Goal: Transaction & Acquisition: Purchase product/service

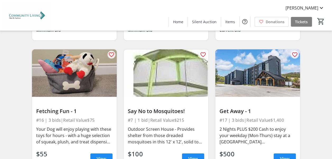
scroll to position [743, 0]
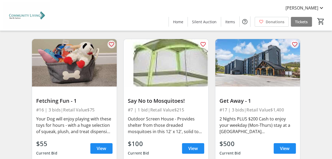
click at [237, 106] on div "#17 | 3 bids | Retail Value $1,400" at bounding box center [258, 109] width 76 height 7
click at [284, 145] on span "View" at bounding box center [285, 148] width 10 height 6
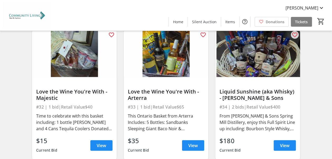
scroll to position [1709, 0]
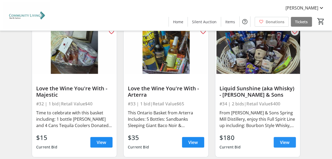
click at [283, 139] on span "View" at bounding box center [285, 142] width 10 height 6
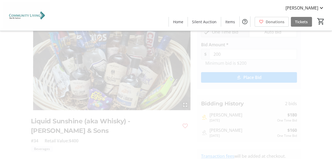
scroll to position [32, 0]
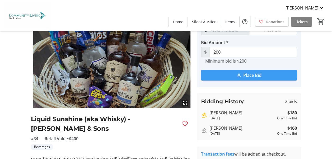
click at [249, 73] on span "Place Bid" at bounding box center [252, 75] width 18 height 6
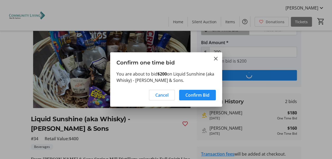
scroll to position [0, 0]
click at [196, 95] on span "Confirm Bid" at bounding box center [198, 95] width 24 height 6
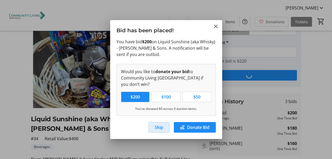
click at [156, 126] on span "Skip" at bounding box center [159, 127] width 8 height 6
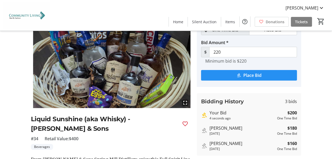
click at [243, 73] on span "Place Bid" at bounding box center [252, 75] width 18 height 6
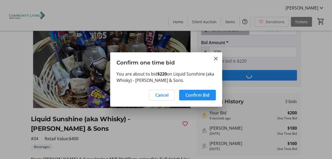
scroll to position [0, 0]
click at [195, 94] on span "Confirm Bid" at bounding box center [198, 95] width 24 height 6
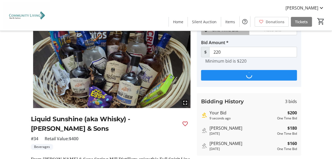
scroll to position [32, 0]
type input "240"
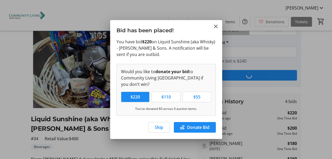
scroll to position [0, 0]
click at [162, 124] on span "button" at bounding box center [159, 127] width 21 height 13
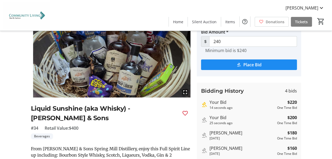
scroll to position [60, 0]
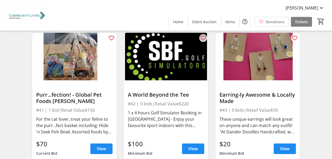
scroll to position [1988, 0]
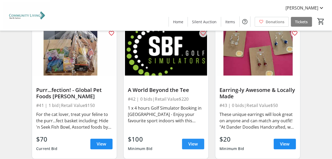
click at [198, 141] on span "View" at bounding box center [194, 144] width 10 height 6
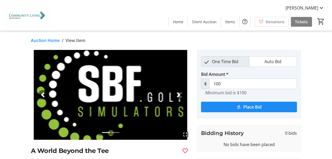
click at [178, 94] on span "button" at bounding box center [178, 94] width 5 height 5
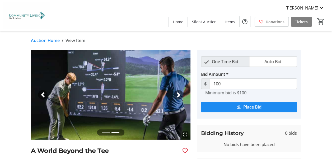
click at [178, 94] on span "button" at bounding box center [178, 94] width 5 height 5
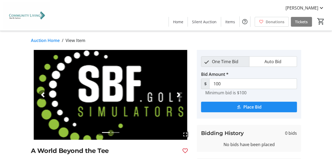
click at [178, 94] on span "button" at bounding box center [178, 94] width 5 height 5
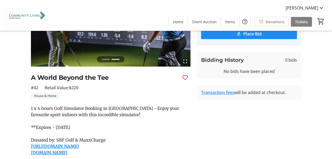
scroll to position [22, 0]
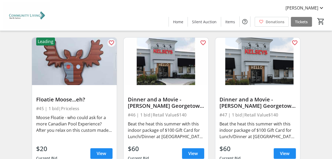
scroll to position [2121, 0]
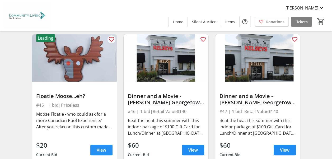
click at [103, 147] on span "View" at bounding box center [102, 150] width 10 height 6
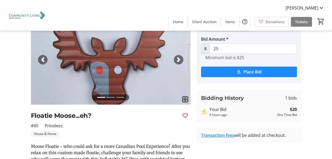
scroll to position [49, 0]
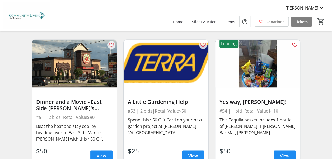
scroll to position [2406, 0]
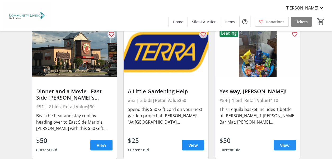
click at [289, 142] on span "View" at bounding box center [285, 145] width 10 height 6
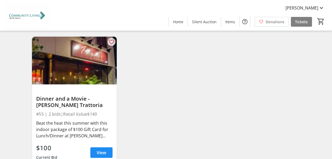
scroll to position [2543, 0]
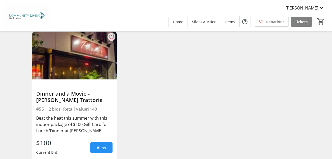
click at [101, 145] on span "View" at bounding box center [102, 148] width 10 height 6
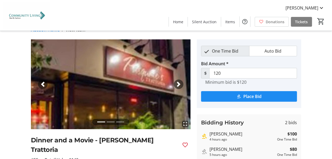
scroll to position [21, 0]
